Goal: Information Seeking & Learning: Learn about a topic

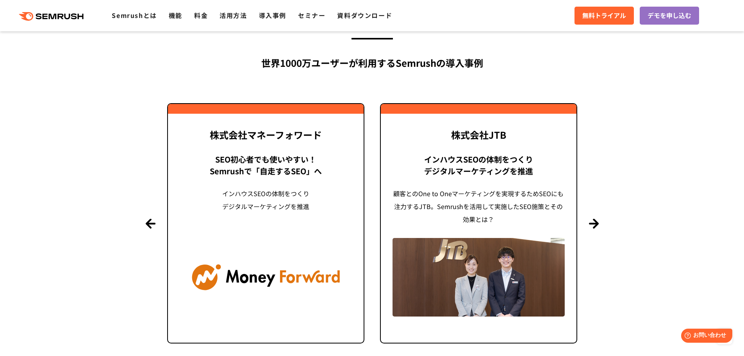
scroll to position [1836, 0]
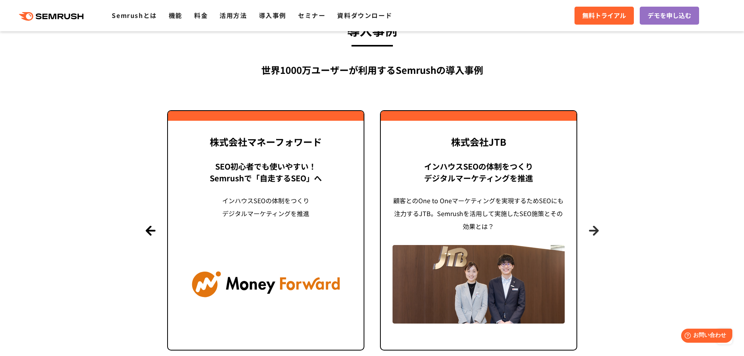
click at [593, 230] on button "Next" at bounding box center [594, 230] width 10 height 10
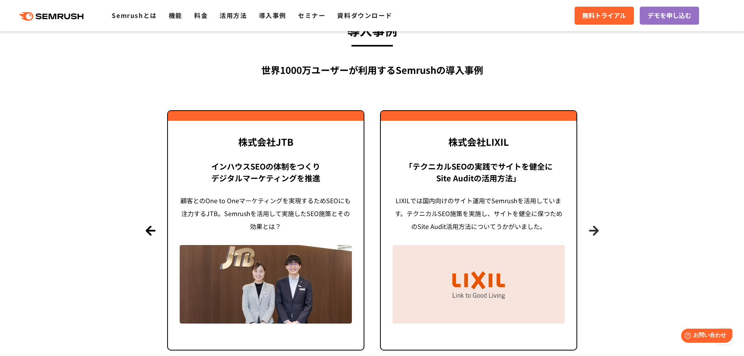
click at [593, 230] on button "Next" at bounding box center [594, 230] width 10 height 10
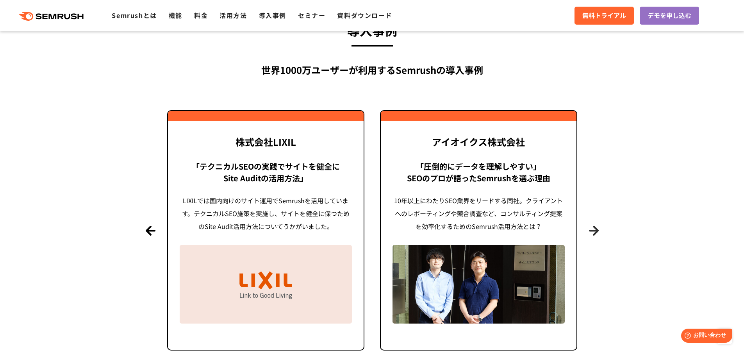
click at [593, 230] on button "Next" at bounding box center [594, 230] width 10 height 10
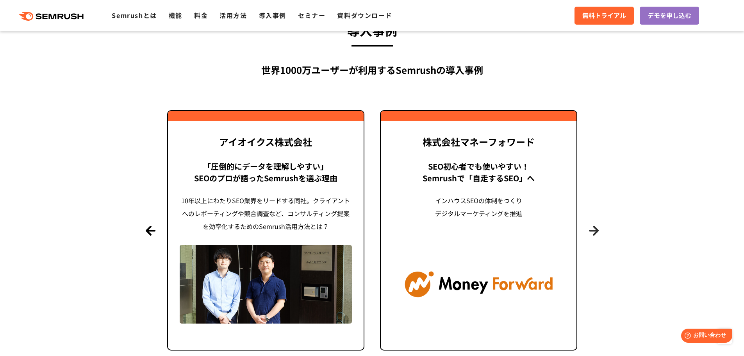
click at [593, 230] on button "Next" at bounding box center [594, 230] width 10 height 10
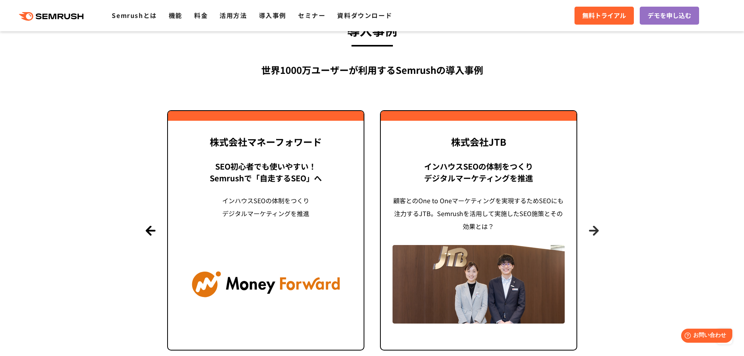
click at [593, 230] on button "Next" at bounding box center [594, 230] width 10 height 10
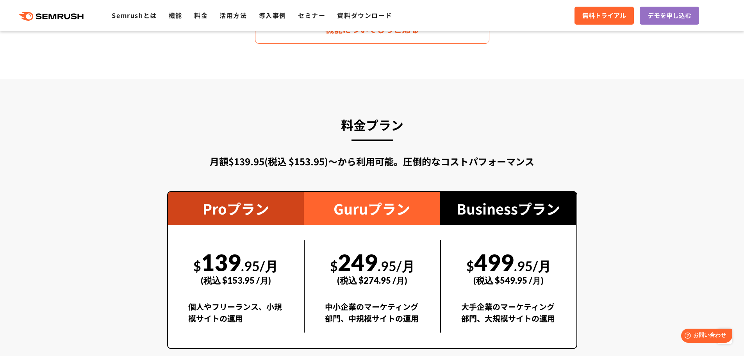
scroll to position [1211, 0]
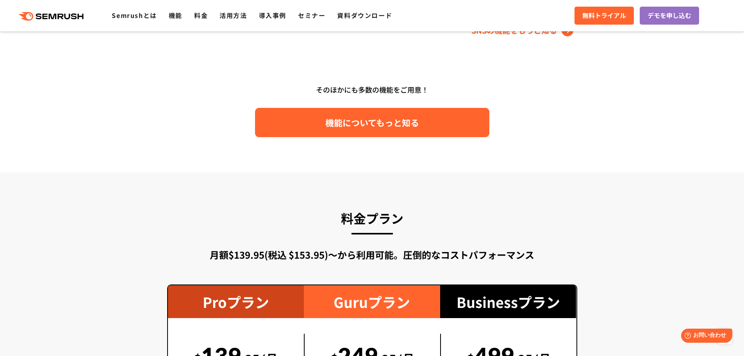
click at [359, 123] on span "機能についてもっと知る" at bounding box center [372, 123] width 94 height 14
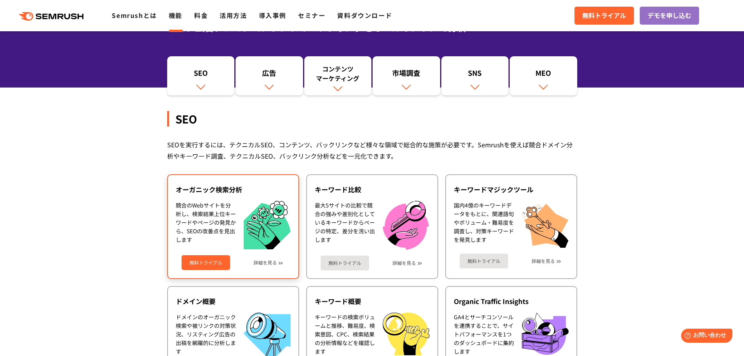
scroll to position [78, 0]
